Goal: Information Seeking & Learning: Find specific fact

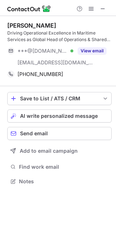
scroll to position [176, 116]
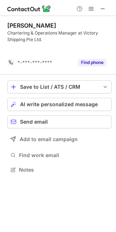
scroll to position [153, 116]
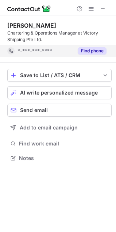
click at [93, 50] on button "Find phone" at bounding box center [91, 50] width 29 height 7
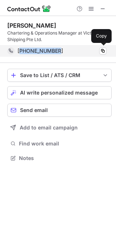
drag, startPoint x: 56, startPoint y: 50, endPoint x: 22, endPoint y: 53, distance: 33.9
click at [22, 53] on div "+971557316938" at bounding box center [61, 51] width 89 height 7
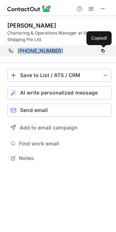
copy span "971557316938"
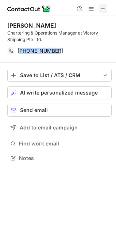
click at [103, 9] on span at bounding box center [103, 9] width 6 height 6
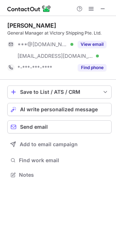
scroll to position [169, 116]
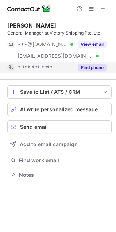
click at [92, 71] on button "Find phone" at bounding box center [91, 67] width 29 height 7
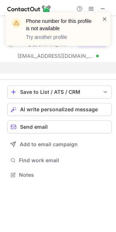
click at [106, 16] on span at bounding box center [104, 18] width 6 height 7
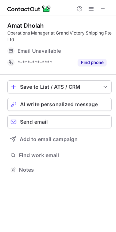
scroll to position [164, 116]
